Goal: Transaction & Acquisition: Purchase product/service

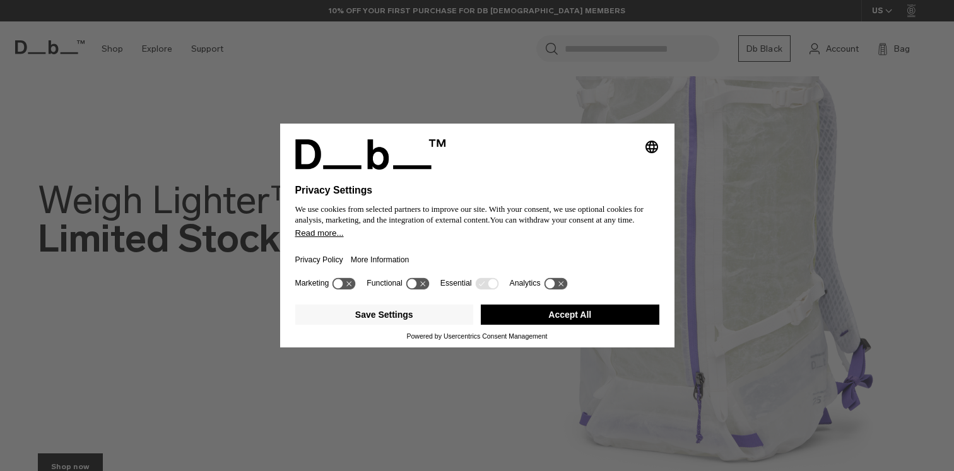
click at [652, 139] on icon "Select language" at bounding box center [651, 146] width 15 height 15
click at [772, 249] on div "Privacy Settings We use cookies from selected partners to improve our site. Wit…" at bounding box center [477, 235] width 954 height 471
click at [602, 325] on button "Accept All" at bounding box center [570, 315] width 179 height 20
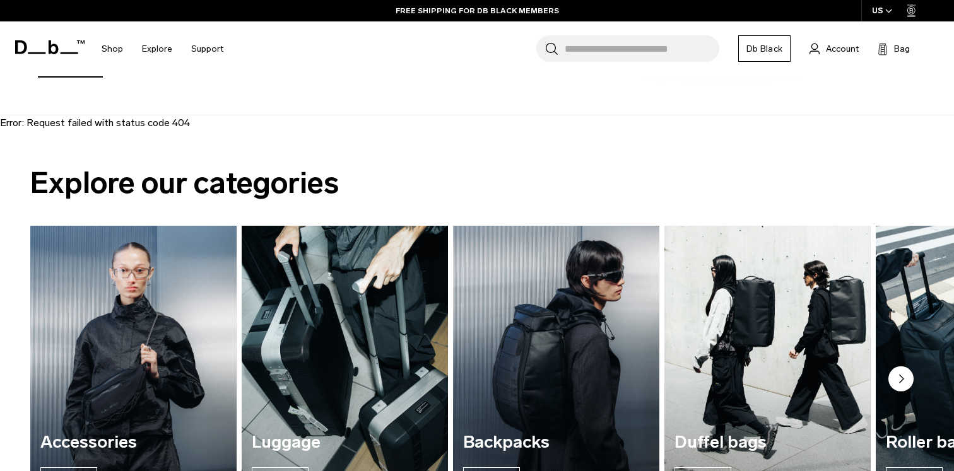
scroll to position [565, 0]
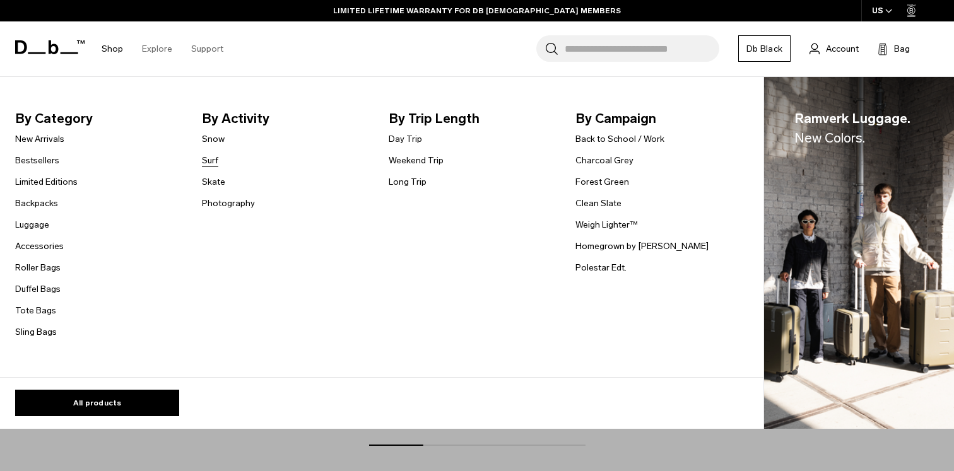
click at [205, 158] on link "Surf" at bounding box center [210, 160] width 16 height 13
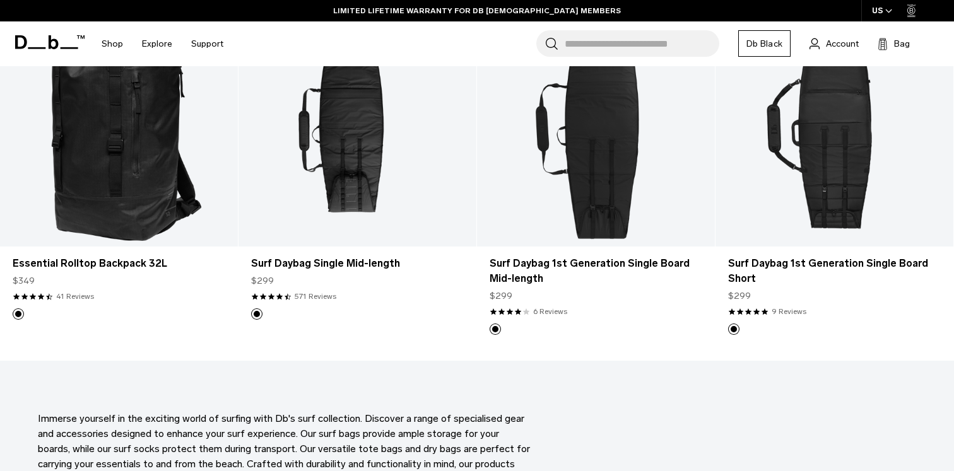
scroll to position [565, 0]
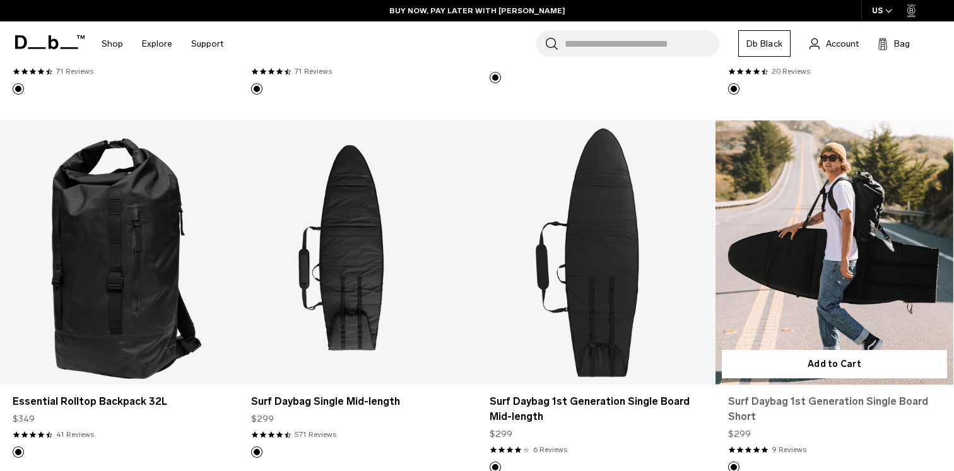
click at [737, 404] on link "Surf Daybag 1st Generation Single Board Short" at bounding box center [834, 409] width 213 height 30
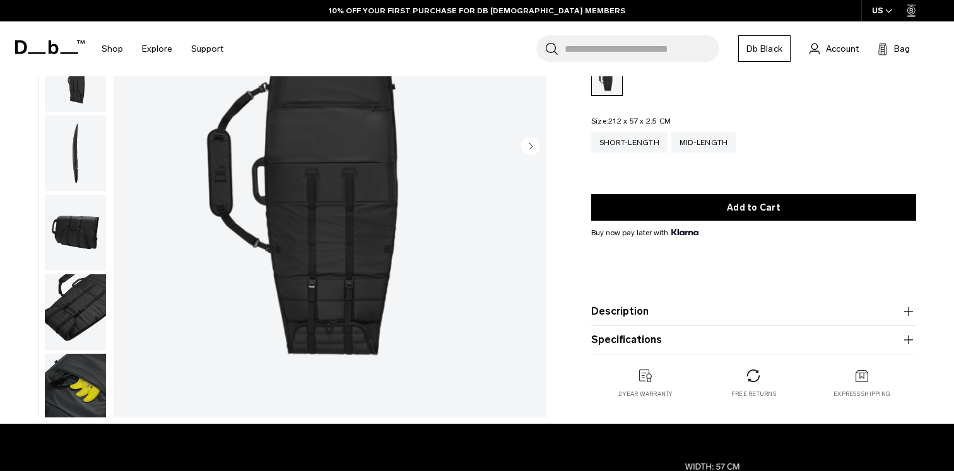
scroll to position [221, 0]
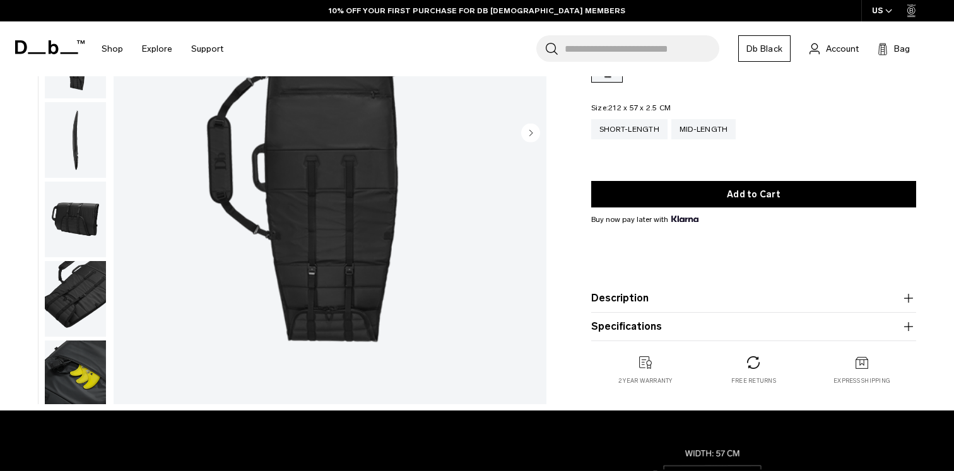
click at [771, 296] on button "Description" at bounding box center [753, 298] width 325 height 15
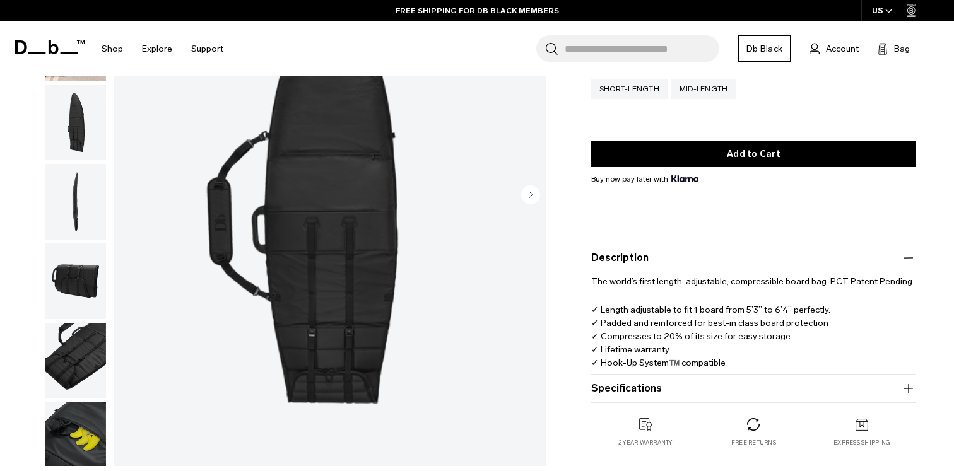
scroll to position [132, 0]
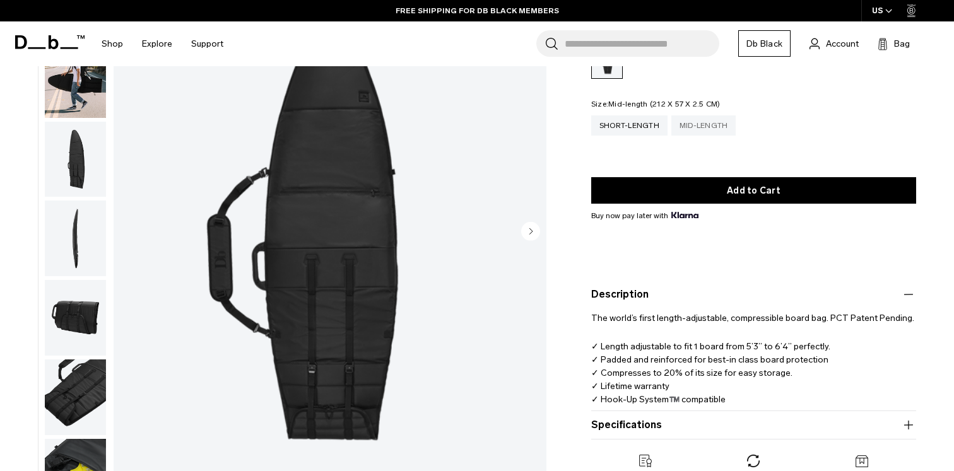
click at [695, 123] on div "Mid-length" at bounding box center [703, 125] width 65 height 20
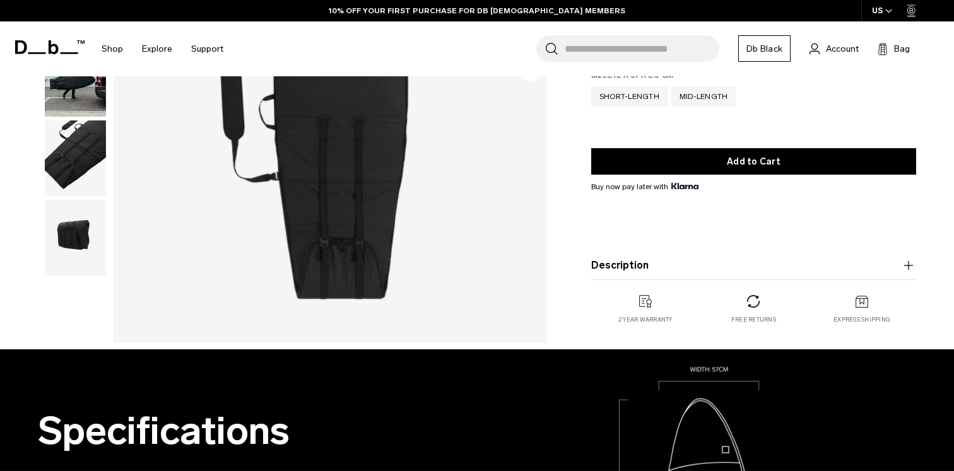
click at [667, 268] on button "Description" at bounding box center [753, 265] width 325 height 15
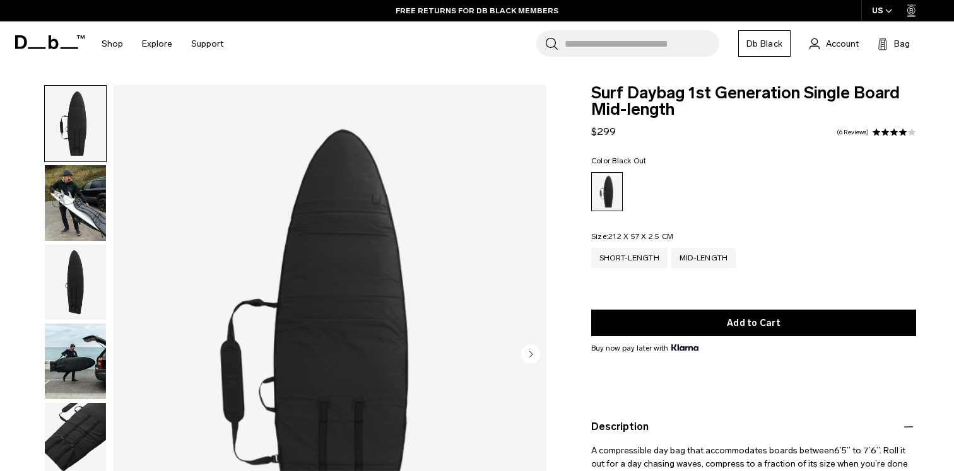
click at [79, 213] on img "button" at bounding box center [75, 203] width 61 height 76
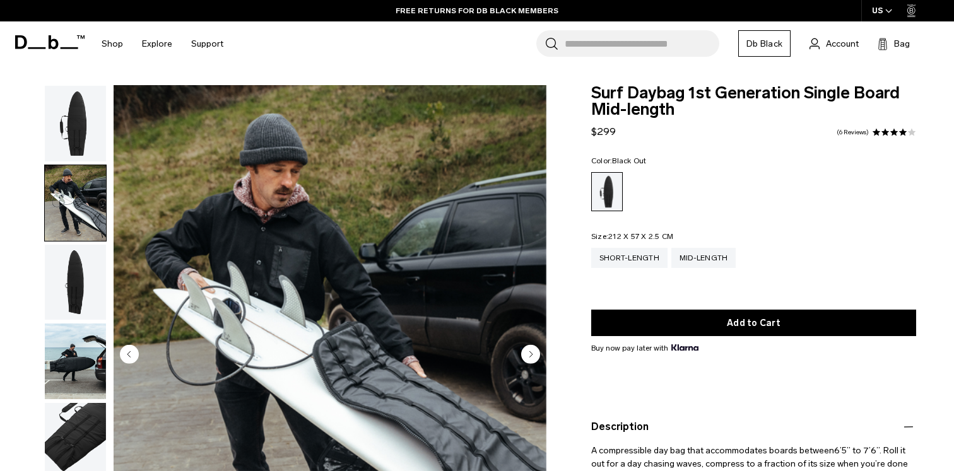
click at [65, 296] on img "button" at bounding box center [75, 283] width 61 height 76
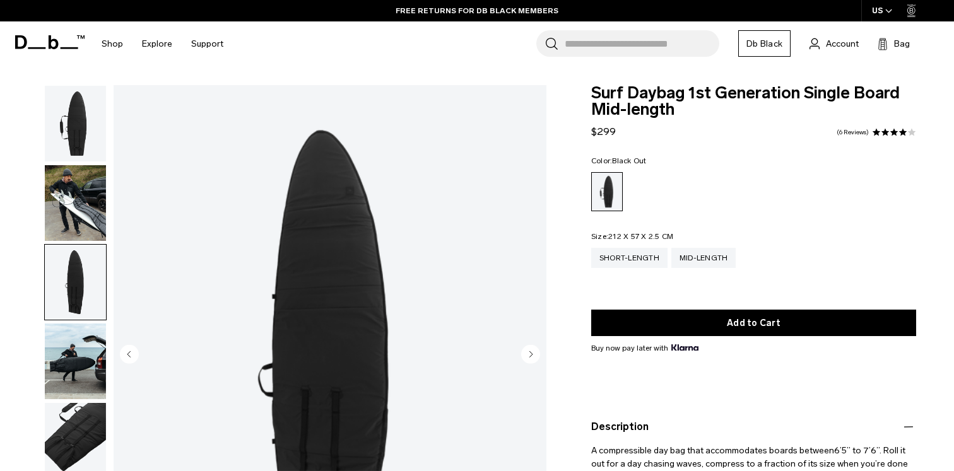
click at [66, 362] on img "button" at bounding box center [75, 362] width 61 height 76
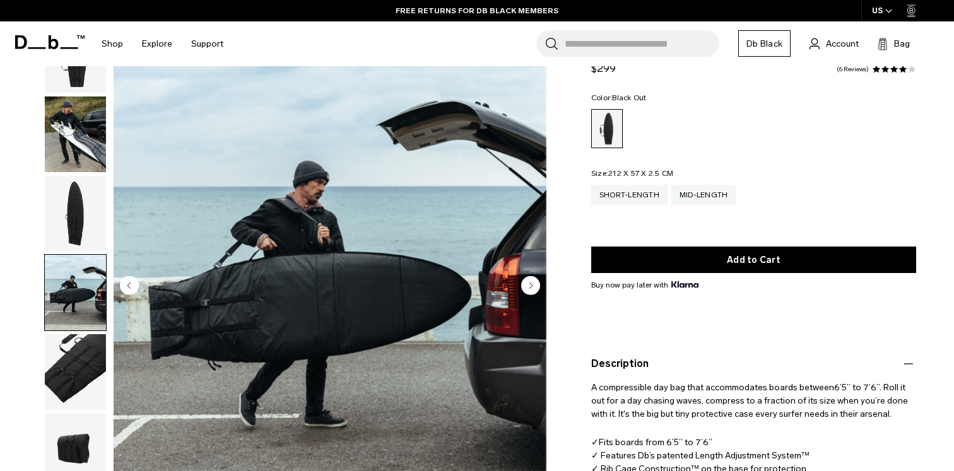
scroll to position [86, 0]
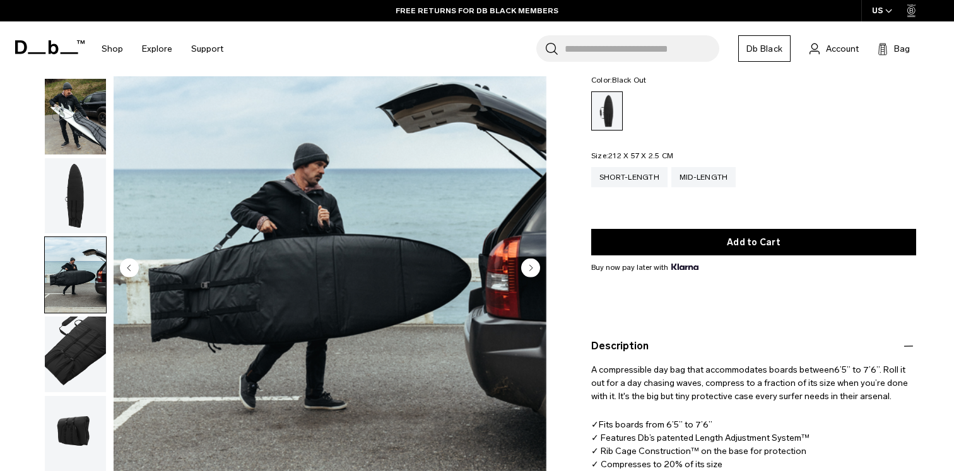
click at [67, 380] on img "button" at bounding box center [75, 355] width 61 height 76
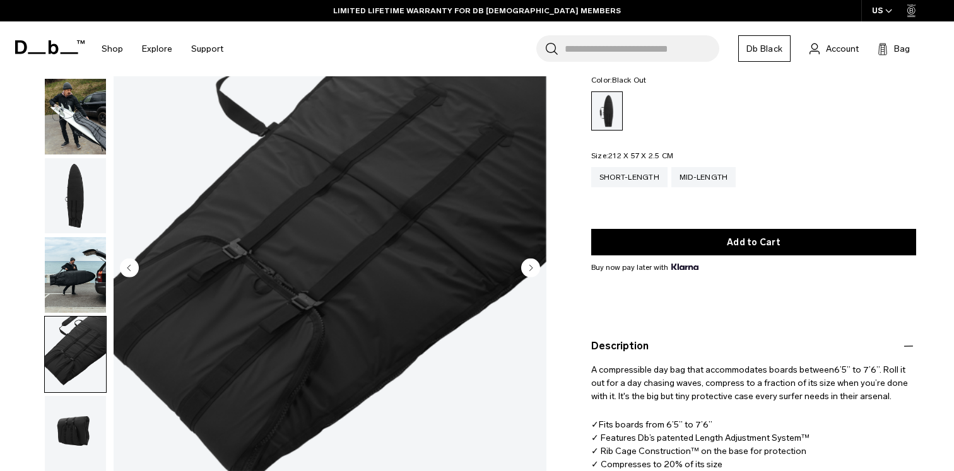
click at [70, 410] on img "button" at bounding box center [75, 434] width 61 height 76
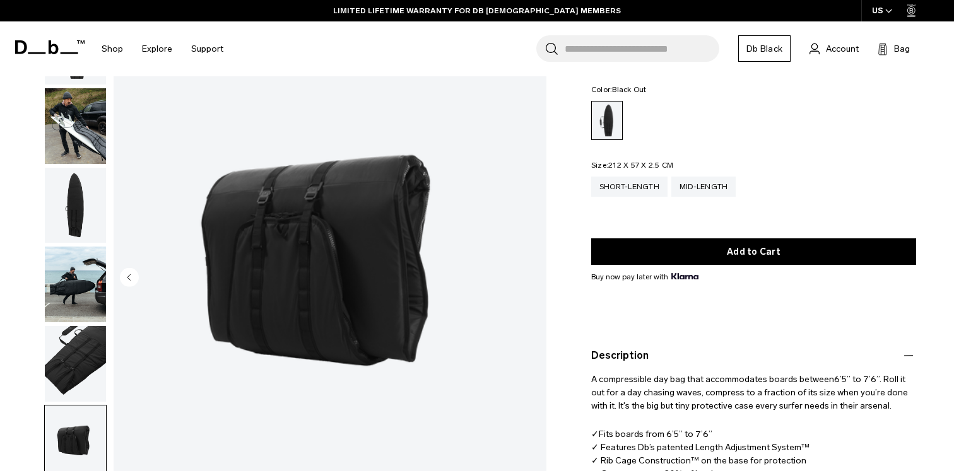
scroll to position [0, 0]
